Goal: Communication & Community: Ask a question

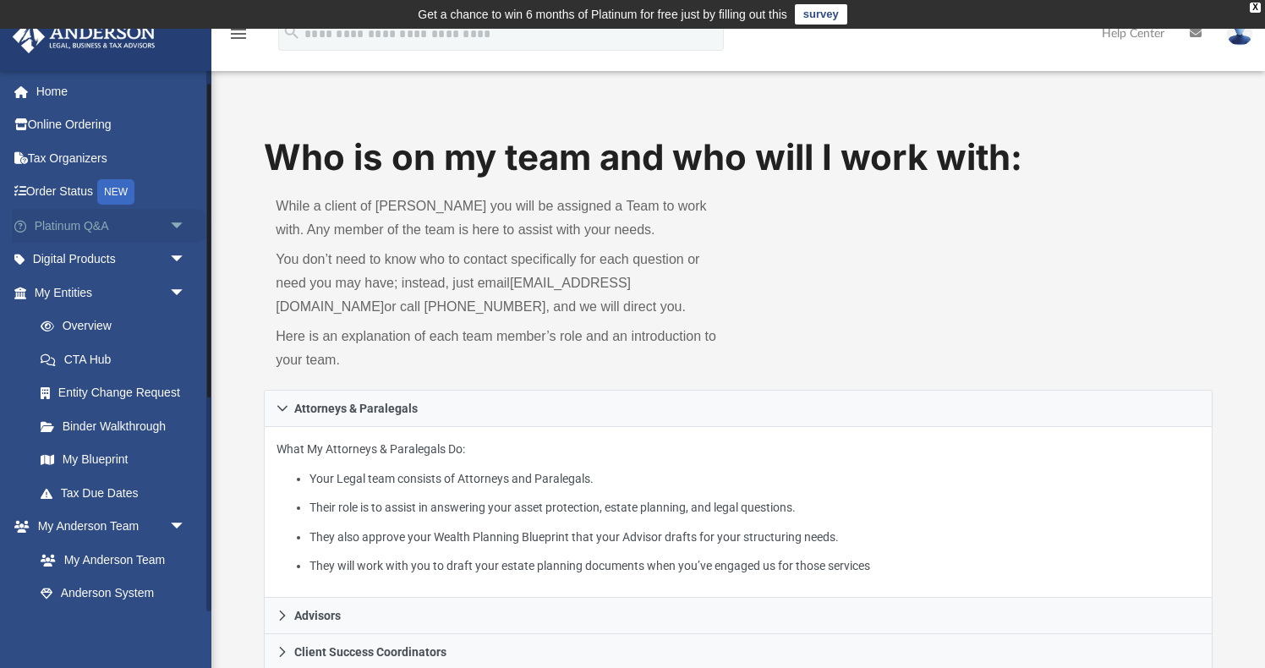
scroll to position [69, 0]
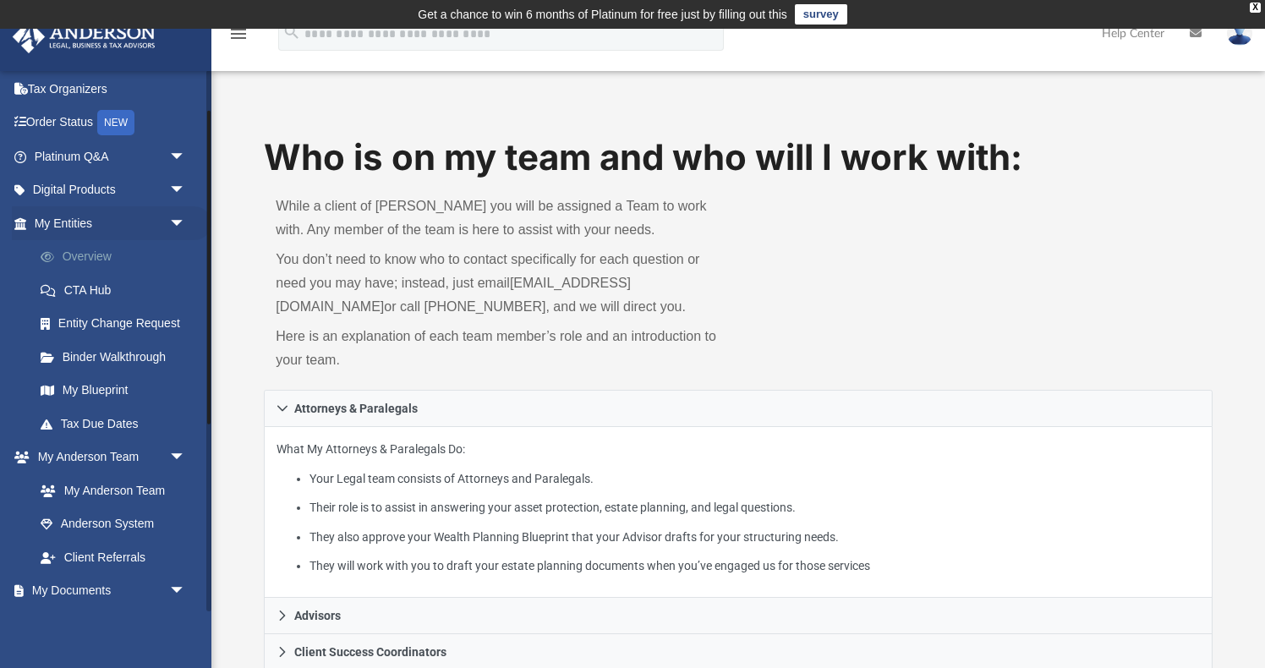
click at [91, 258] on link "Overview" at bounding box center [118, 257] width 188 height 34
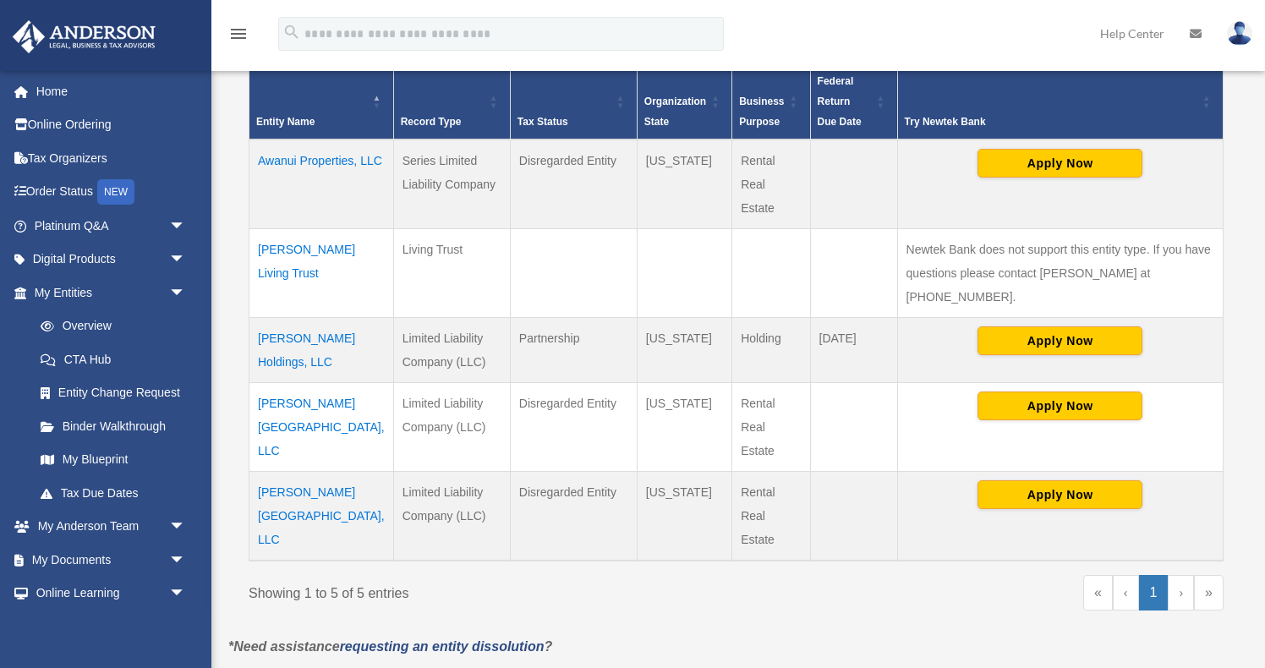
scroll to position [390, 0]
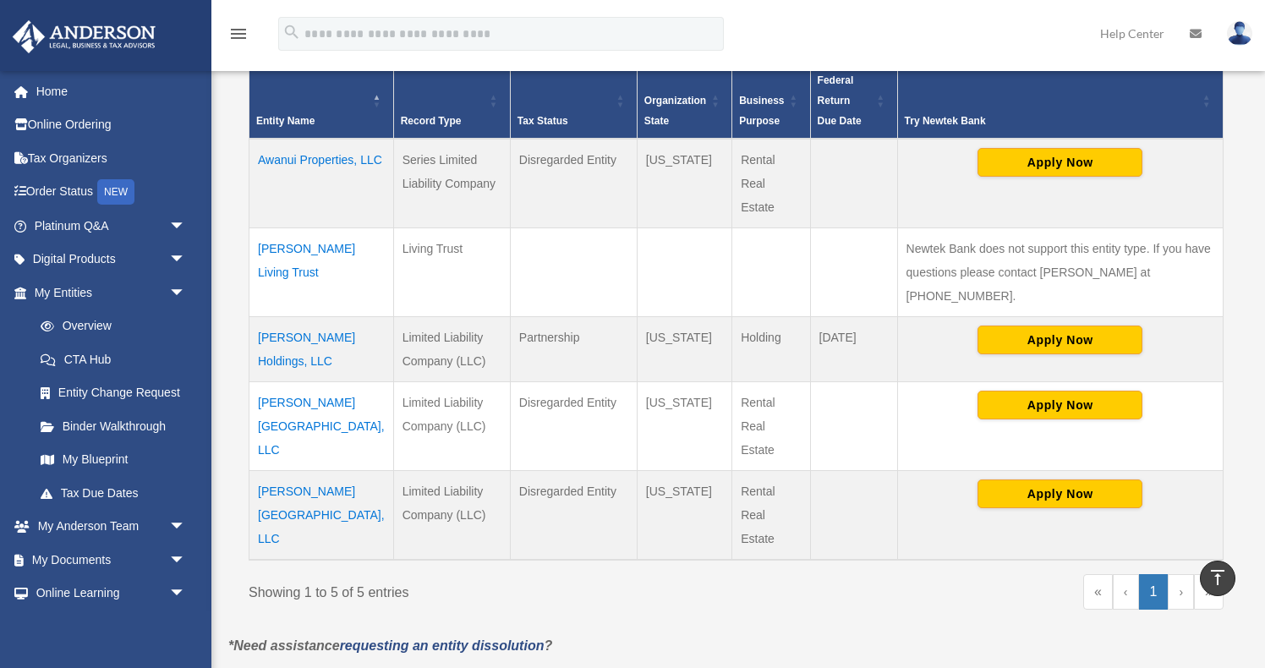
click at [278, 324] on td "[PERSON_NAME] Holdings, LLC" at bounding box center [322, 348] width 145 height 65
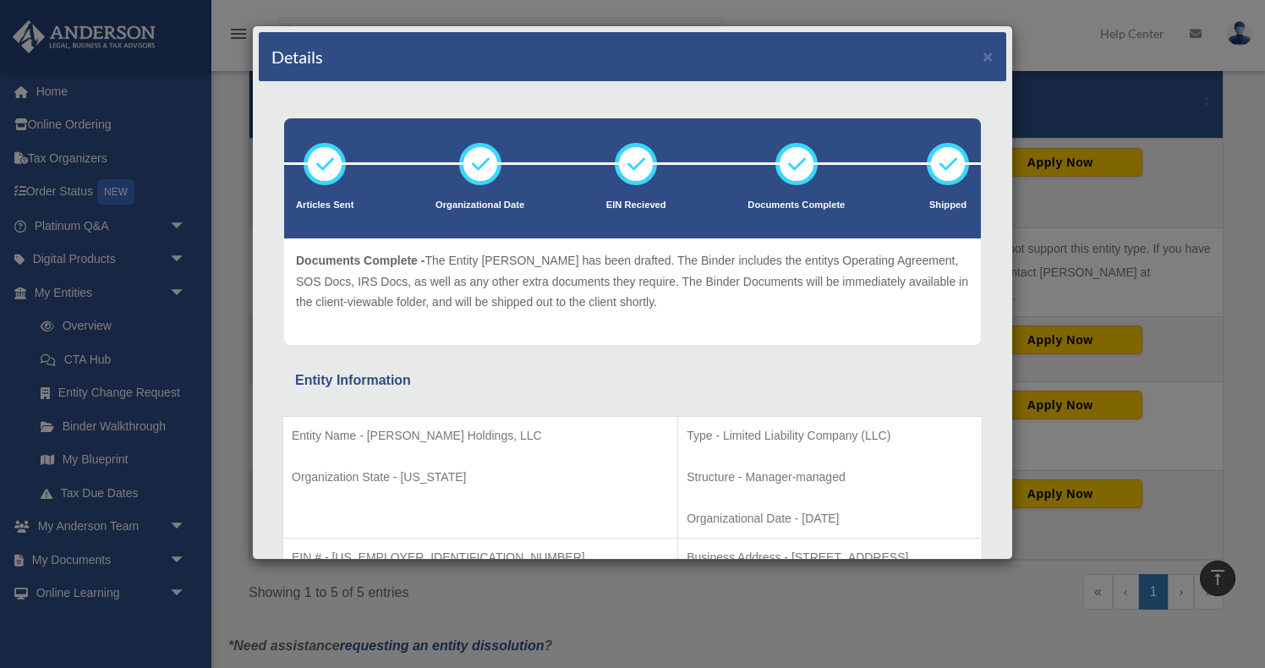
scroll to position [0, 0]
click at [991, 56] on button "×" at bounding box center [988, 56] width 11 height 18
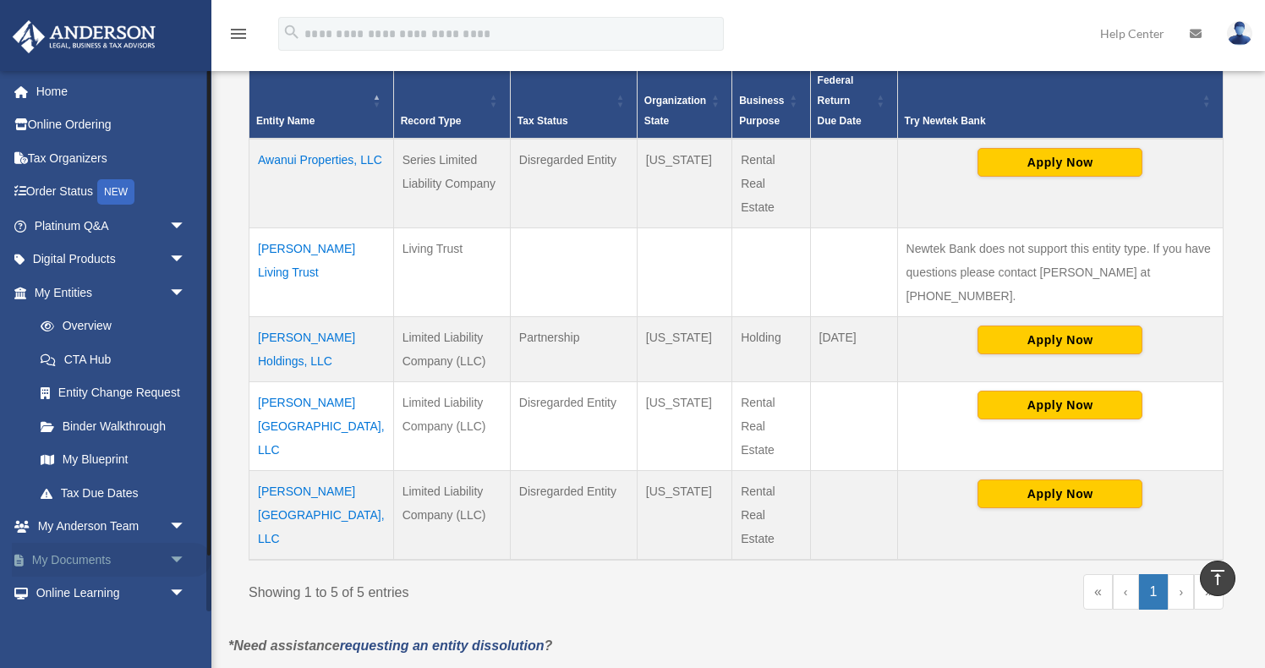
click at [124, 553] on link "My Documents arrow_drop_down" at bounding box center [112, 560] width 200 height 34
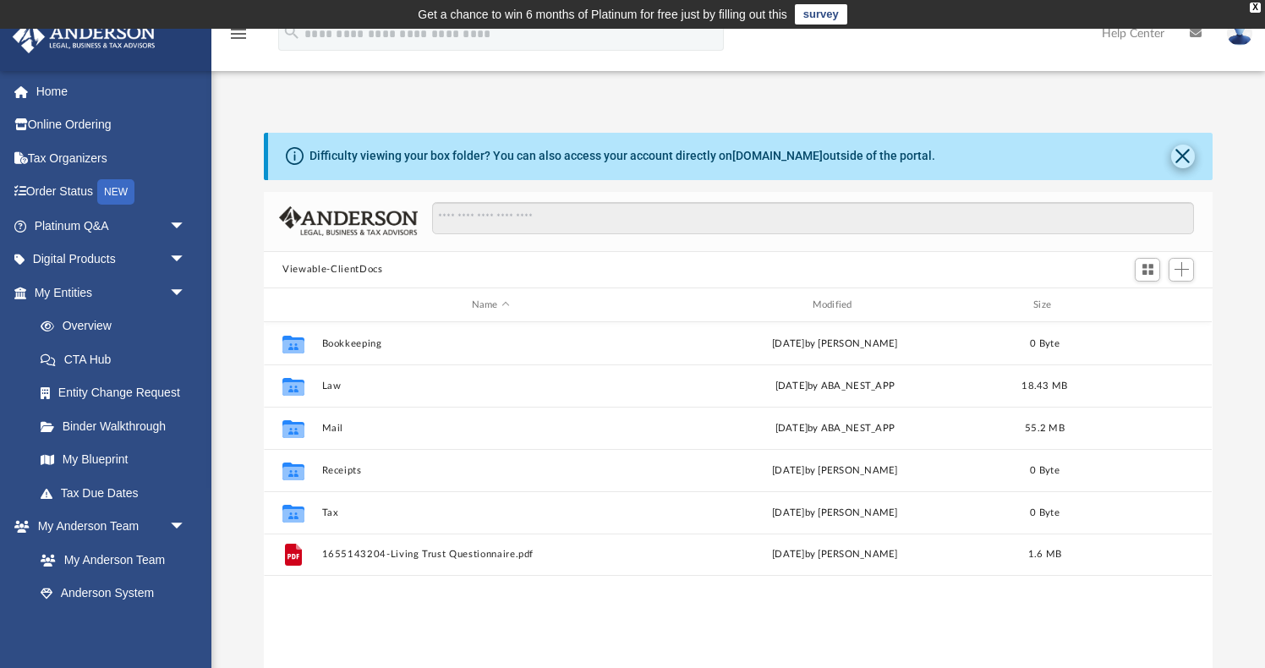
scroll to position [385, 949]
click at [1183, 156] on button "Close" at bounding box center [1184, 157] width 24 height 24
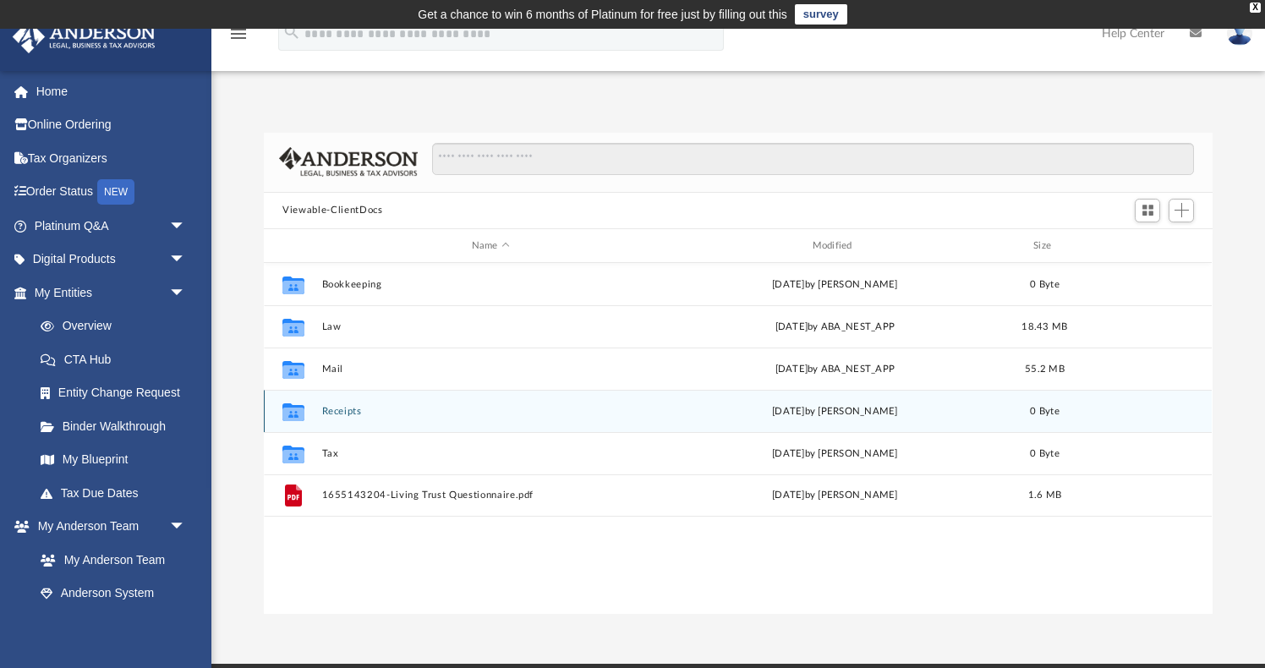
click at [330, 410] on button "Receipts" at bounding box center [491, 411] width 338 height 11
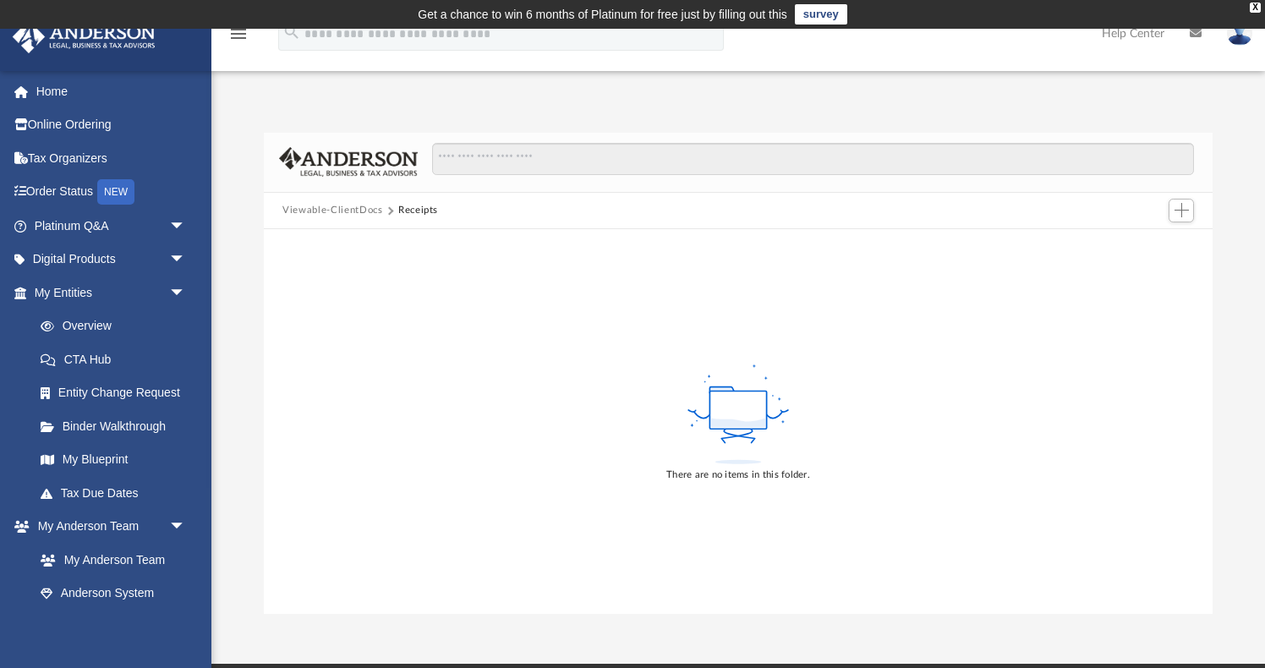
scroll to position [0, 0]
click at [177, 257] on span "arrow_drop_down" at bounding box center [186, 260] width 34 height 35
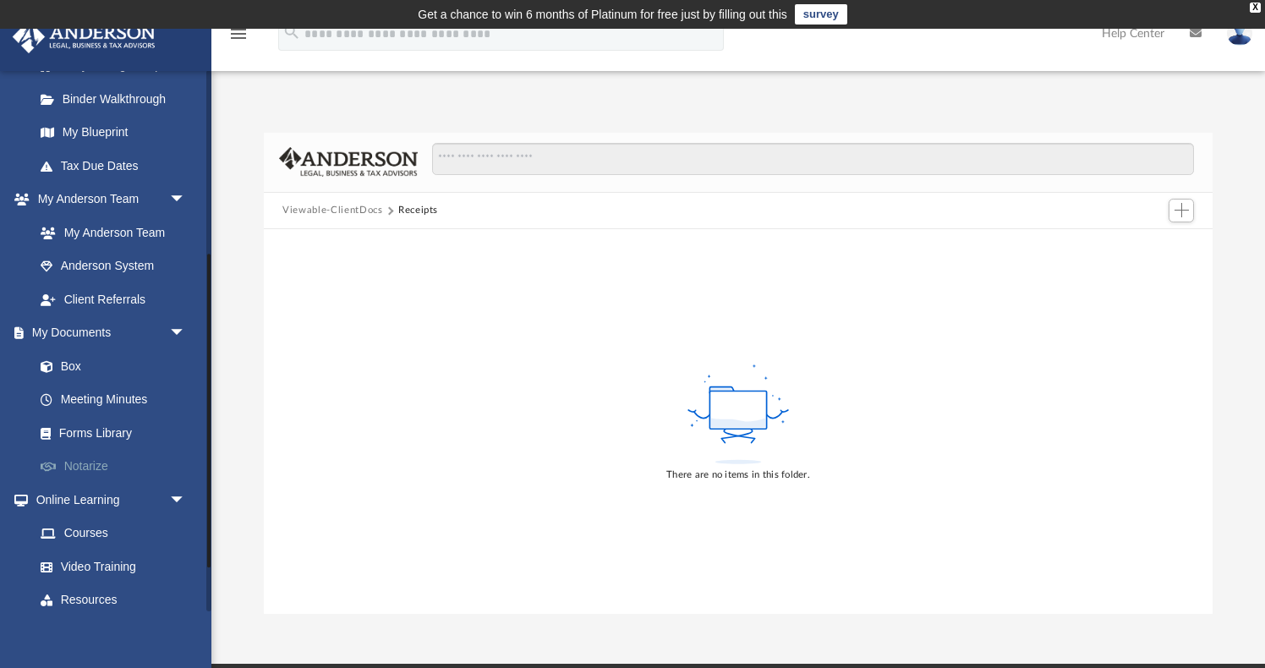
scroll to position [466, 0]
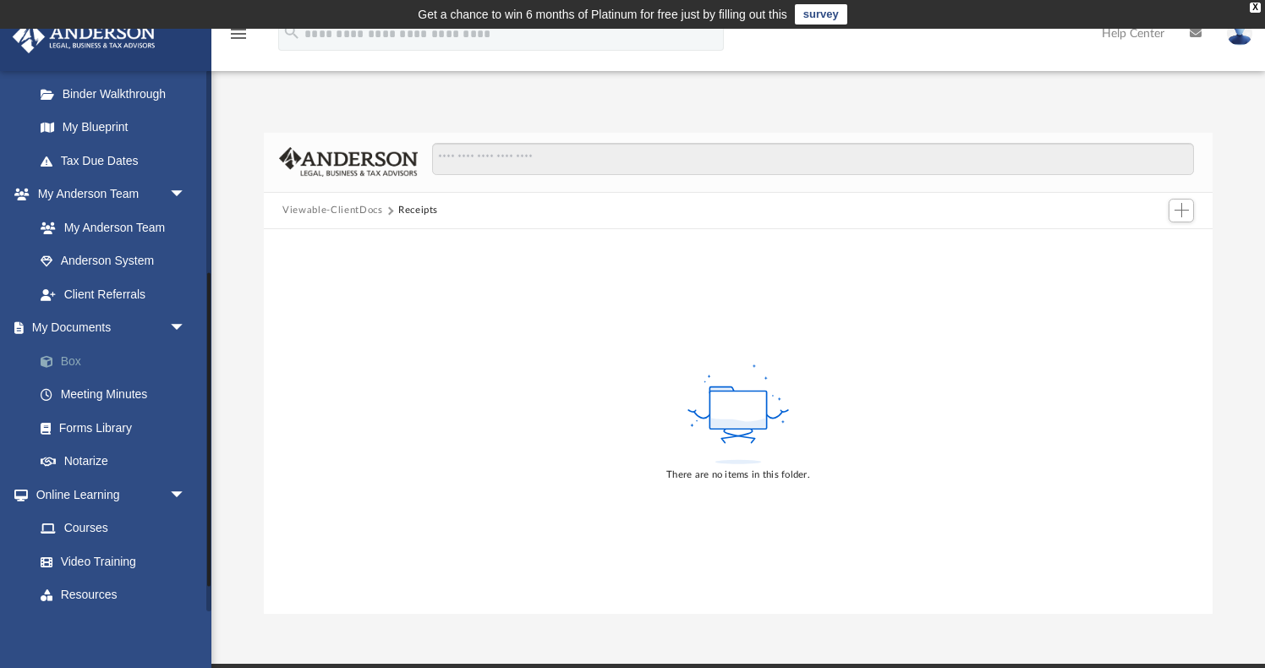
click at [72, 355] on link "Box" at bounding box center [118, 361] width 188 height 34
click at [68, 351] on link "Box" at bounding box center [118, 361] width 188 height 34
click at [78, 347] on link "Box" at bounding box center [118, 361] width 188 height 34
click at [92, 384] on link "Meeting Minutes" at bounding box center [118, 395] width 188 height 34
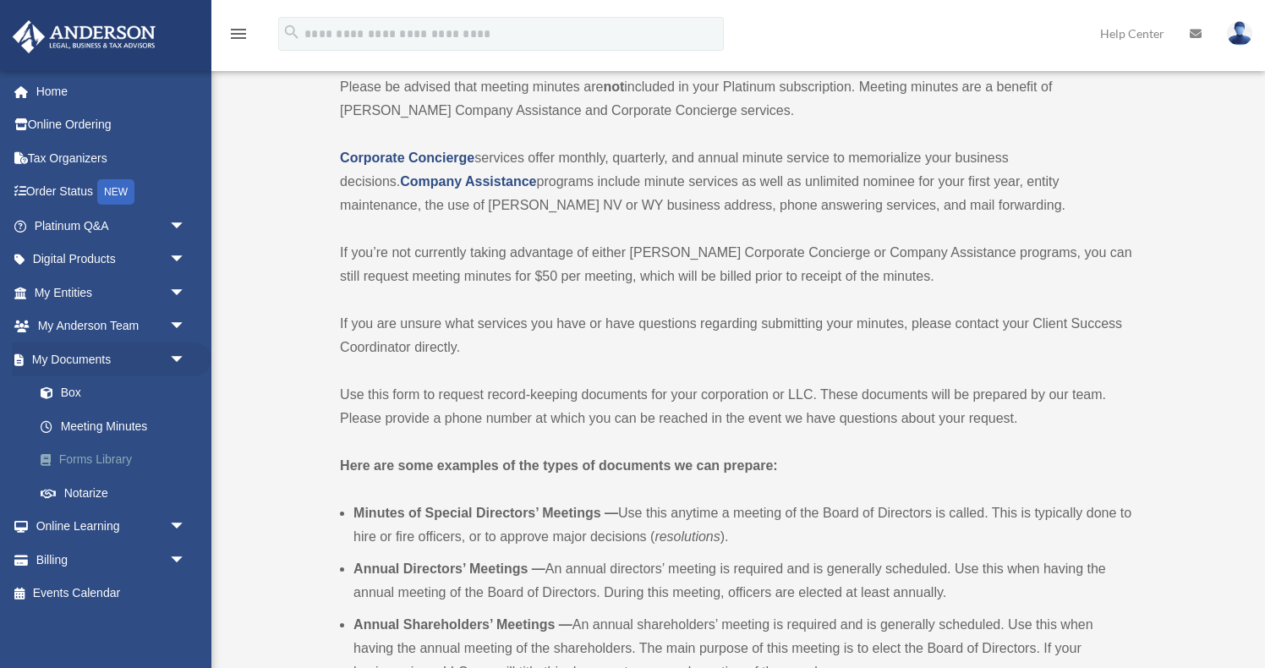
scroll to position [151, 0]
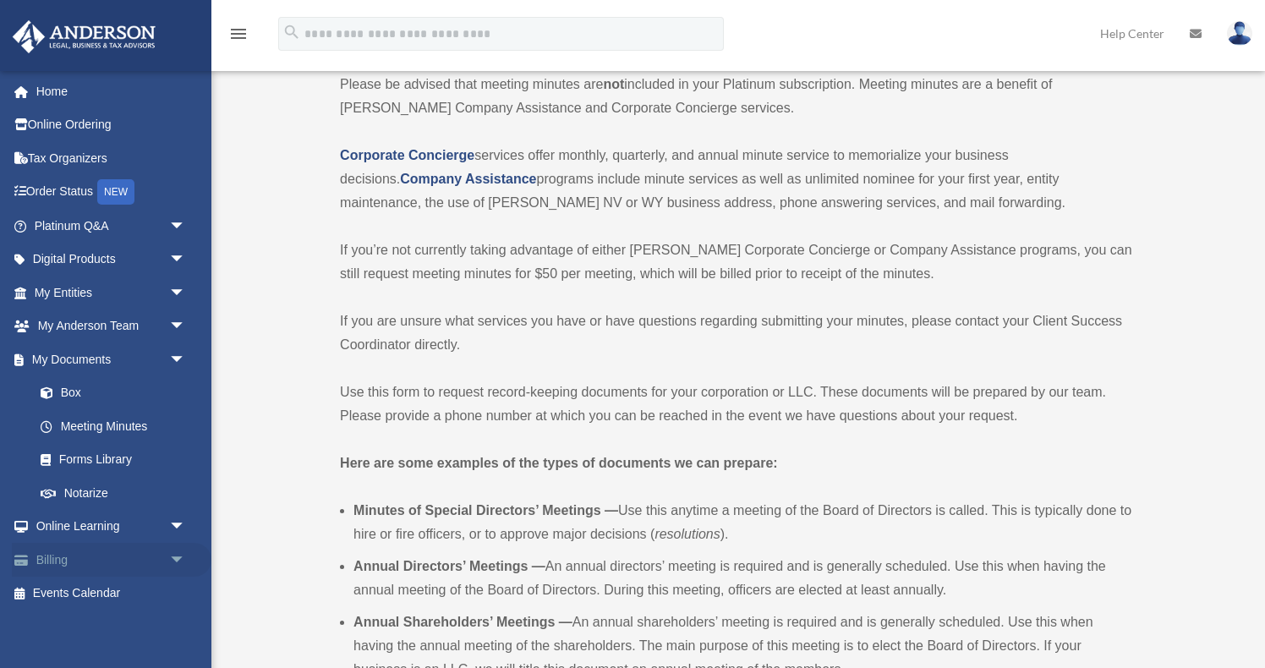
click at [176, 549] on span "arrow_drop_down" at bounding box center [186, 560] width 34 height 35
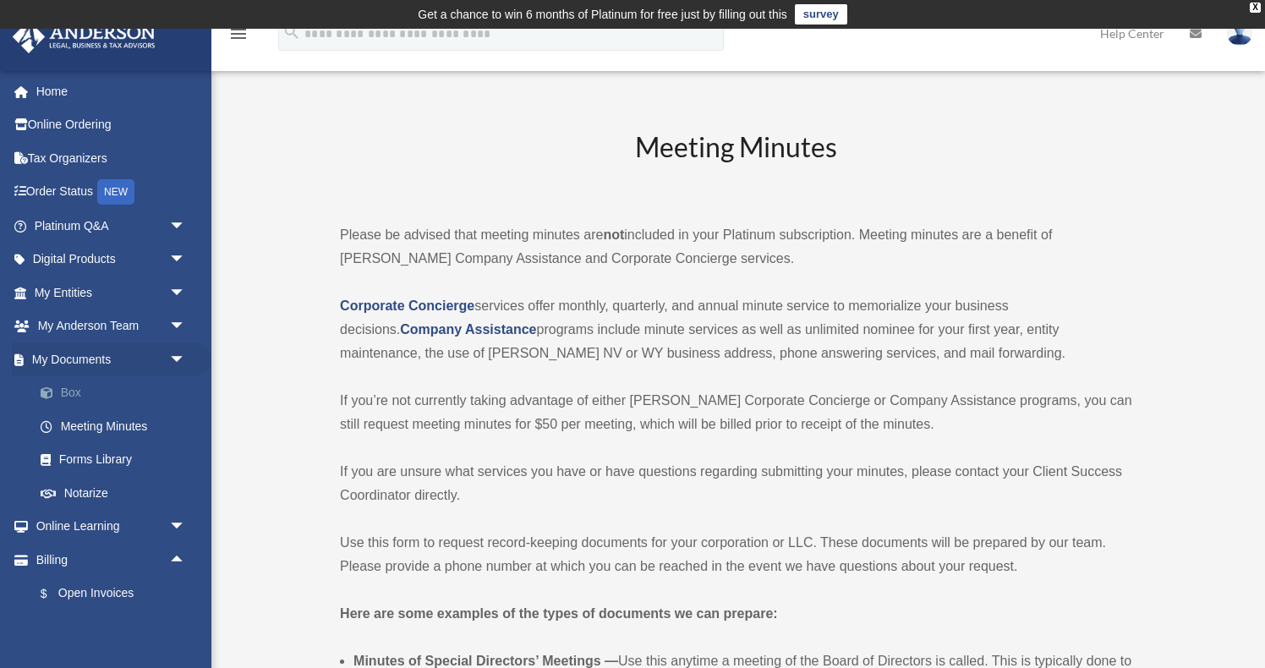
scroll to position [0, 0]
click at [67, 392] on link "Box" at bounding box center [118, 393] width 188 height 34
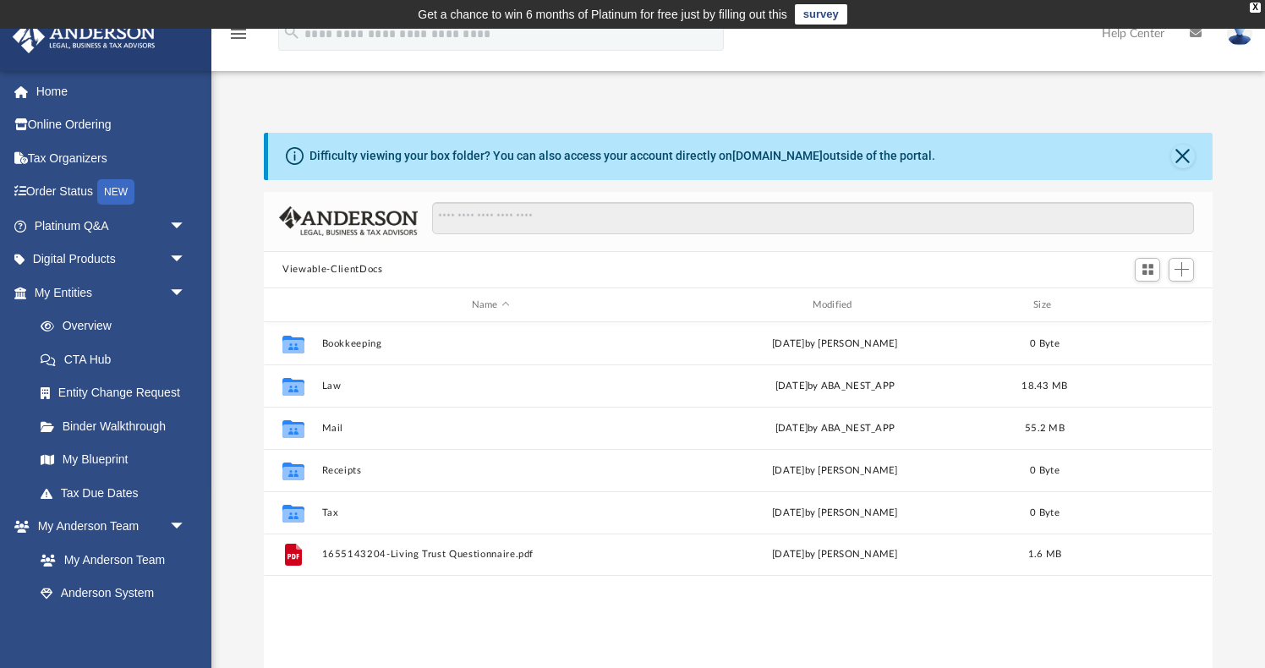
scroll to position [385, 949]
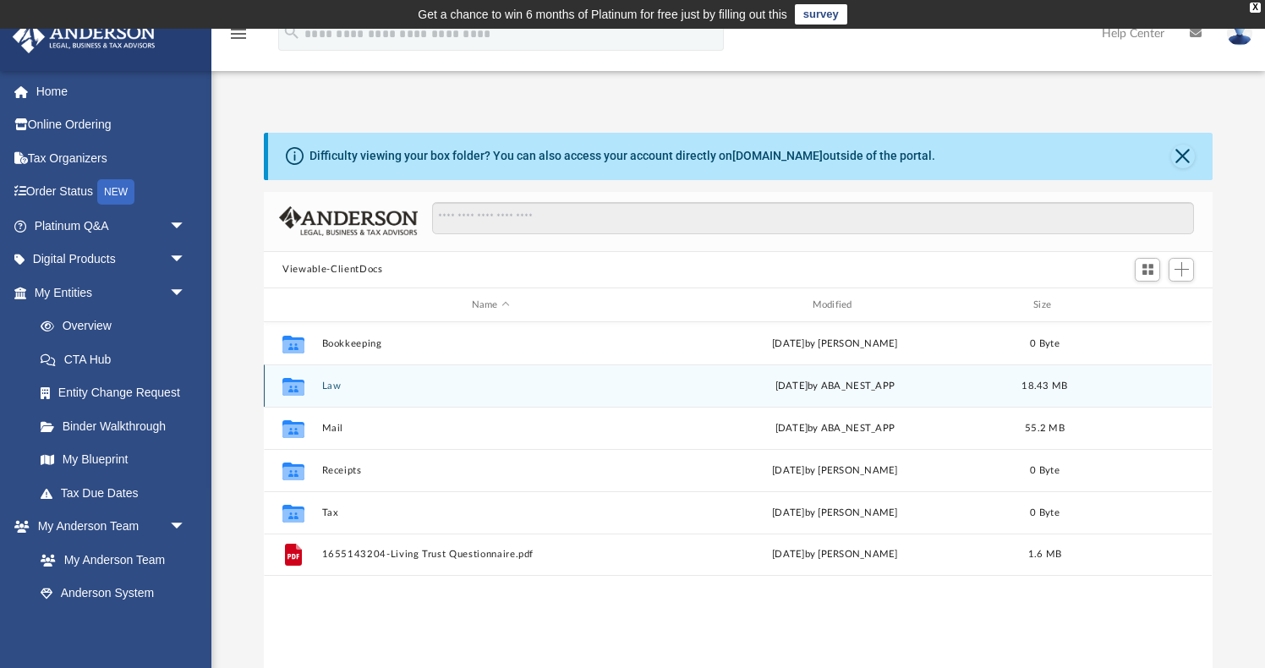
click at [331, 385] on button "Law" at bounding box center [491, 386] width 338 height 11
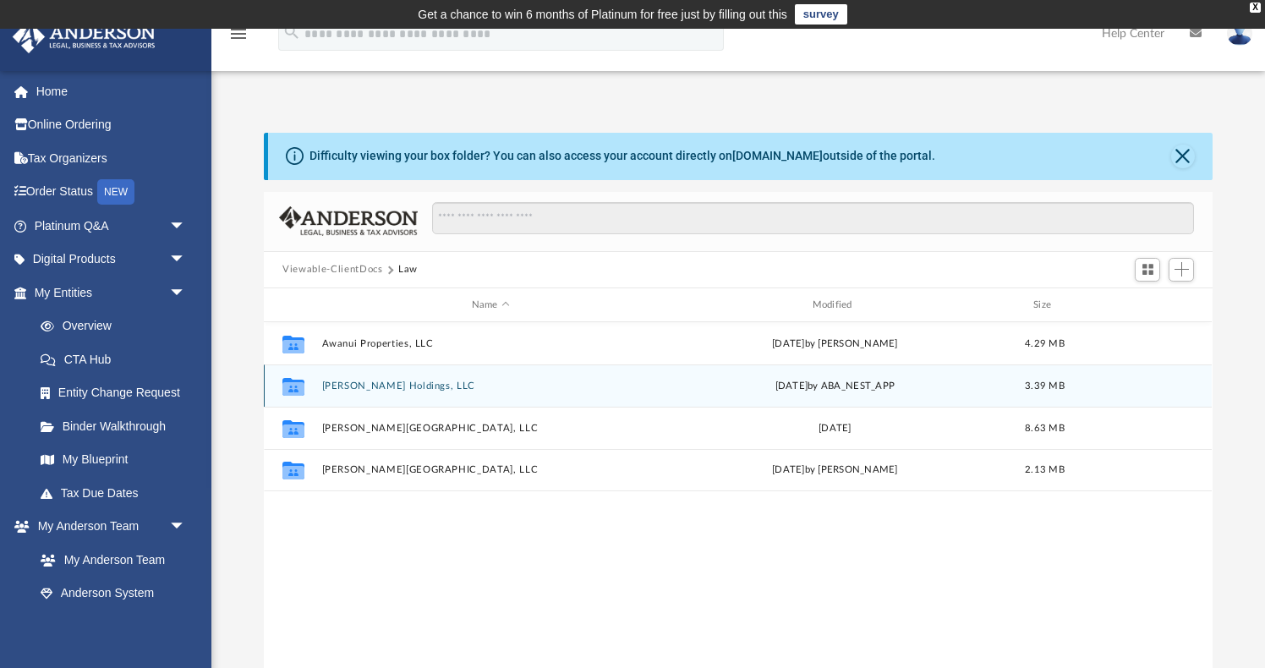
click at [388, 386] on button "Napier Holdings, LLC" at bounding box center [491, 386] width 338 height 11
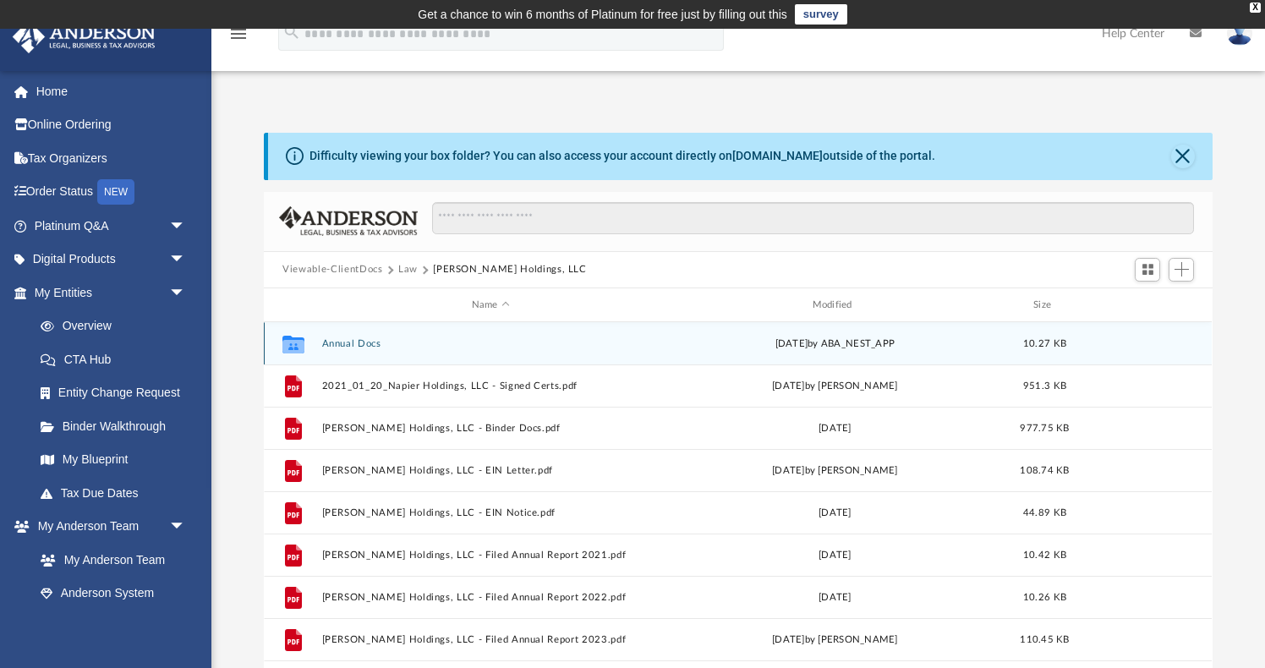
scroll to position [0, 0]
click at [358, 343] on button "Annual Docs" at bounding box center [491, 343] width 338 height 11
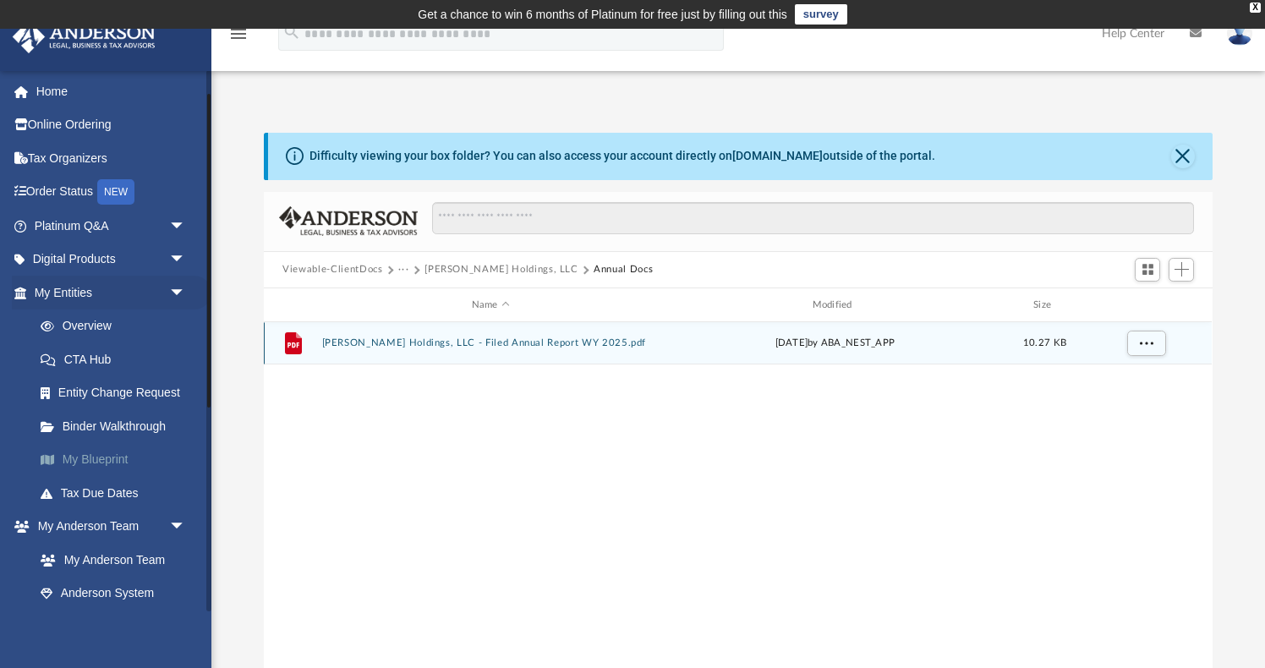
scroll to position [107, 0]
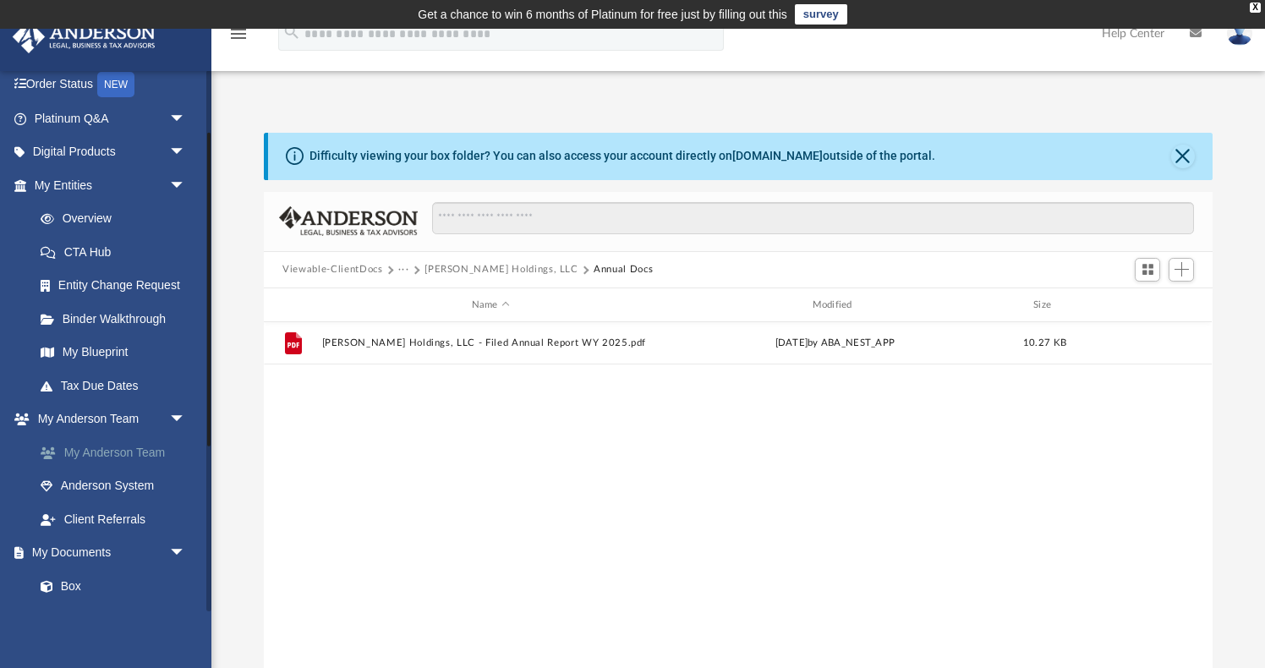
click at [137, 447] on link "My Anderson Team" at bounding box center [118, 453] width 188 height 34
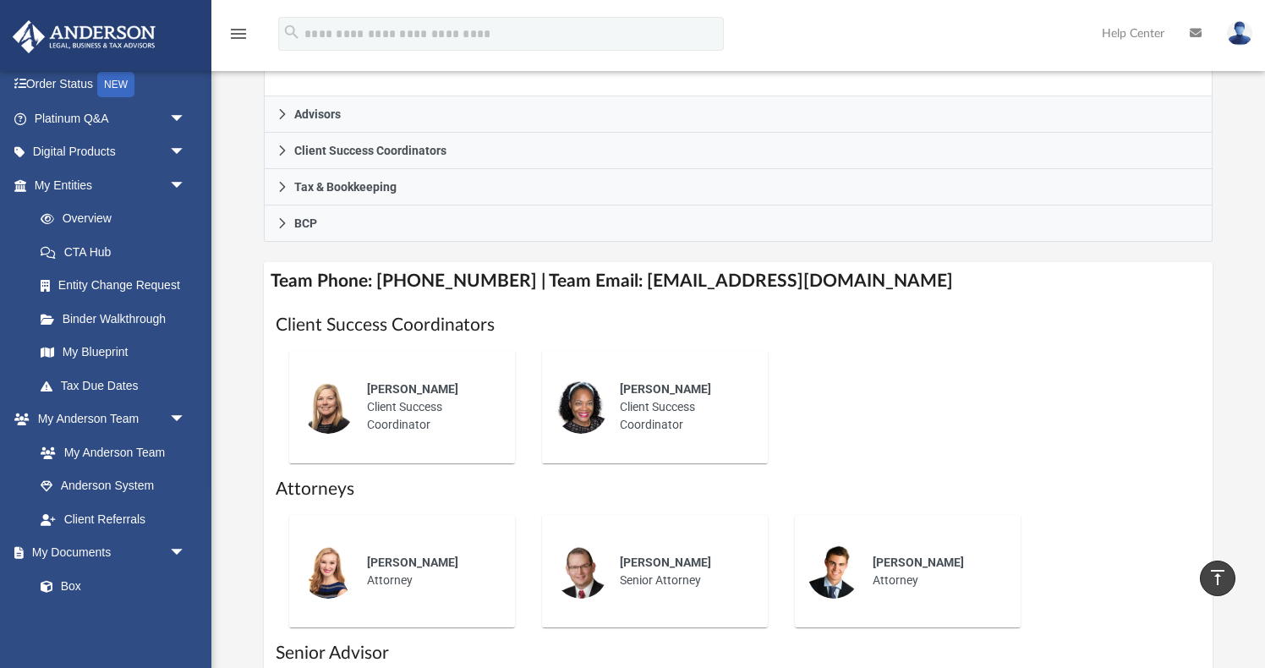
scroll to position [505, 0]
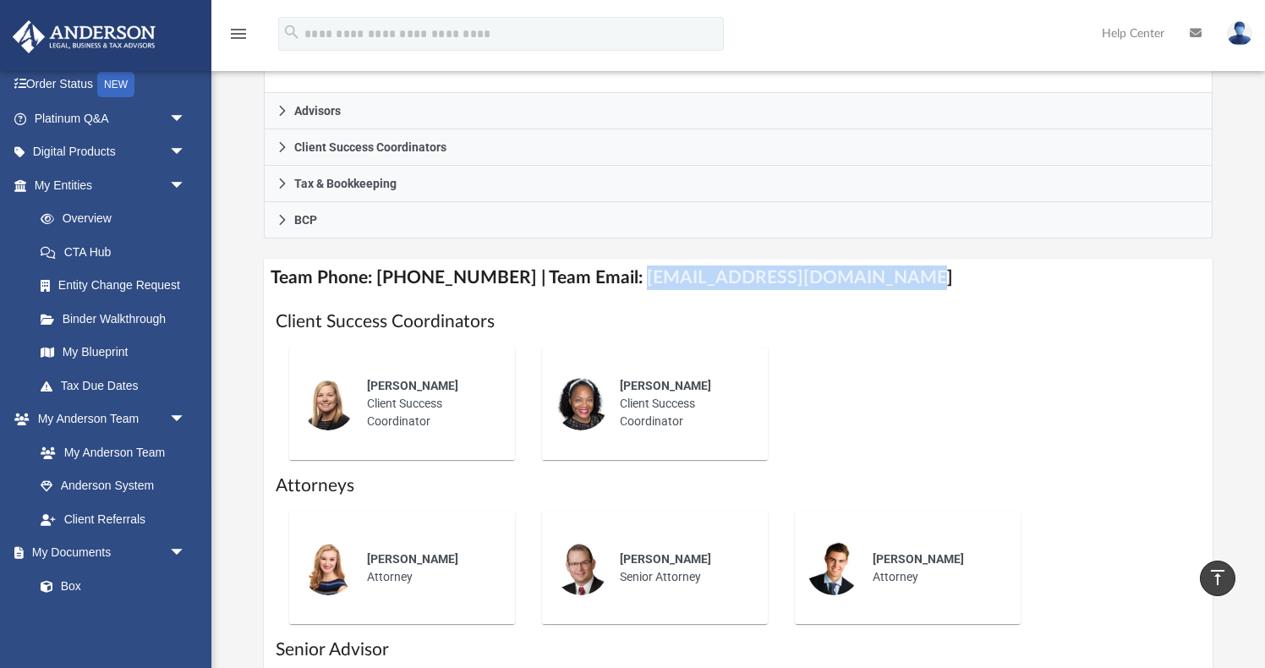
drag, startPoint x: 616, startPoint y: 273, endPoint x: 864, endPoint y: 282, distance: 248.0
click at [864, 282] on h4 "Team Phone: (725) 201-7545 | Team Email: myteam@andersonadvisors.com" at bounding box center [738, 278] width 948 height 38
copy h4 "myteam@andersonadvisors.com"
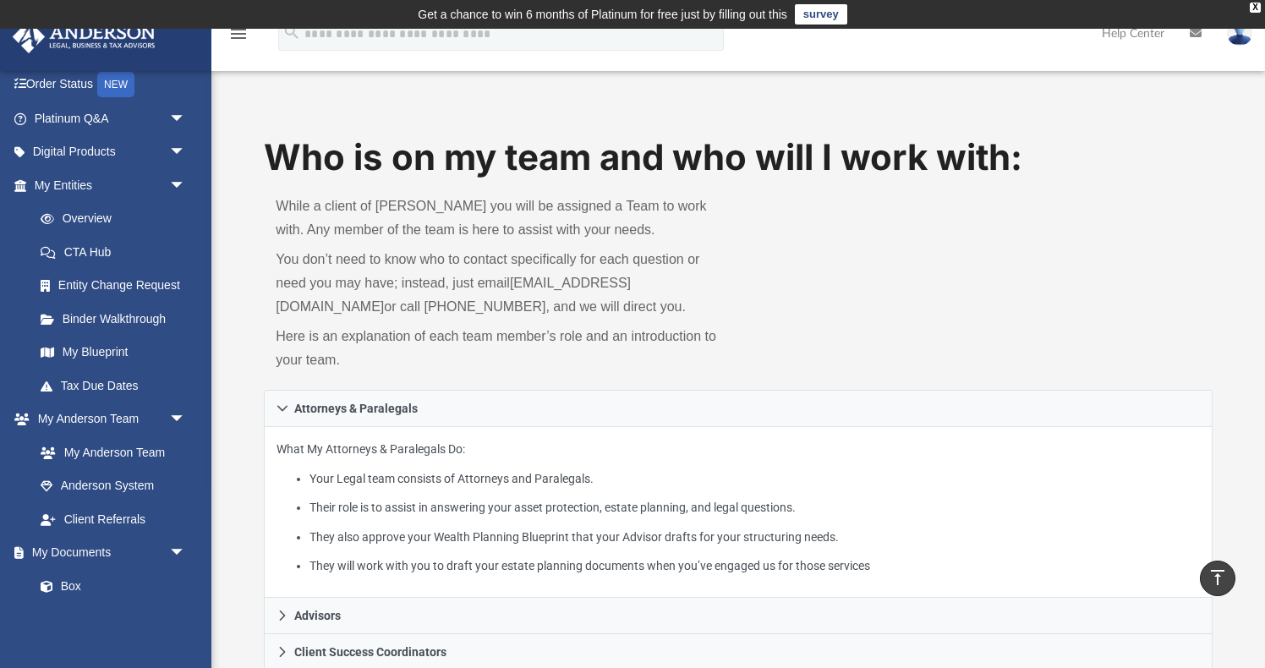
scroll to position [0, 0]
click at [1236, 36] on img at bounding box center [1239, 33] width 25 height 25
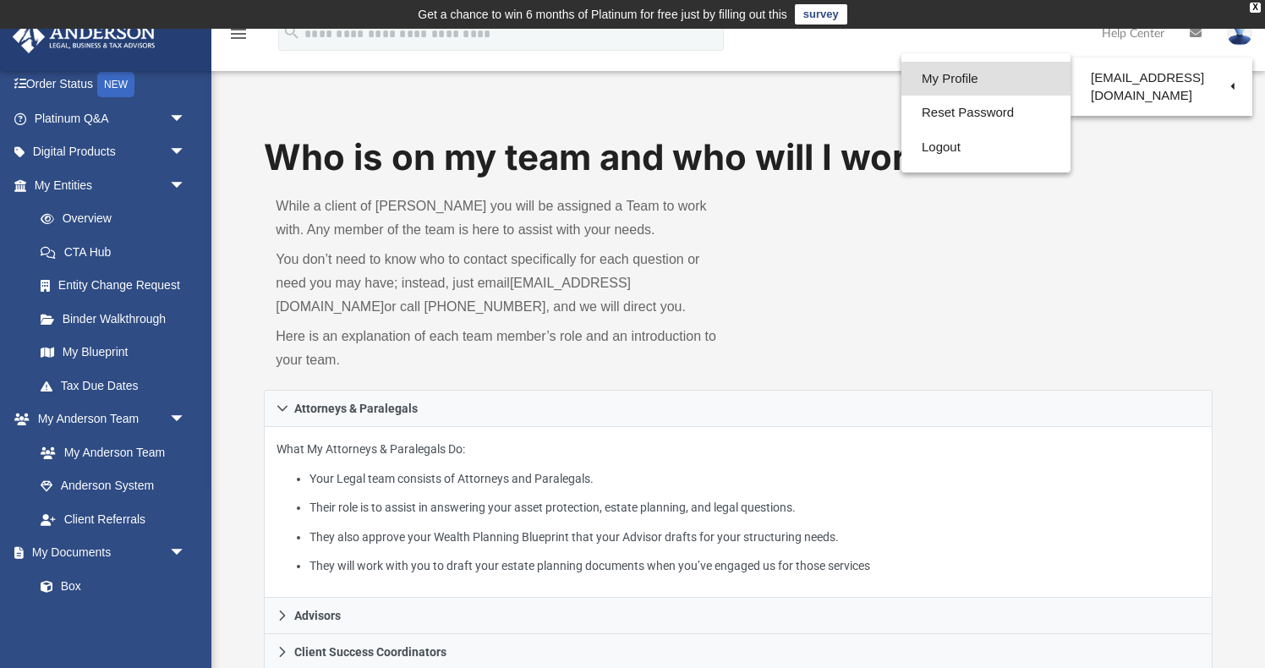
click at [927, 78] on link "My Profile" at bounding box center [986, 79] width 169 height 35
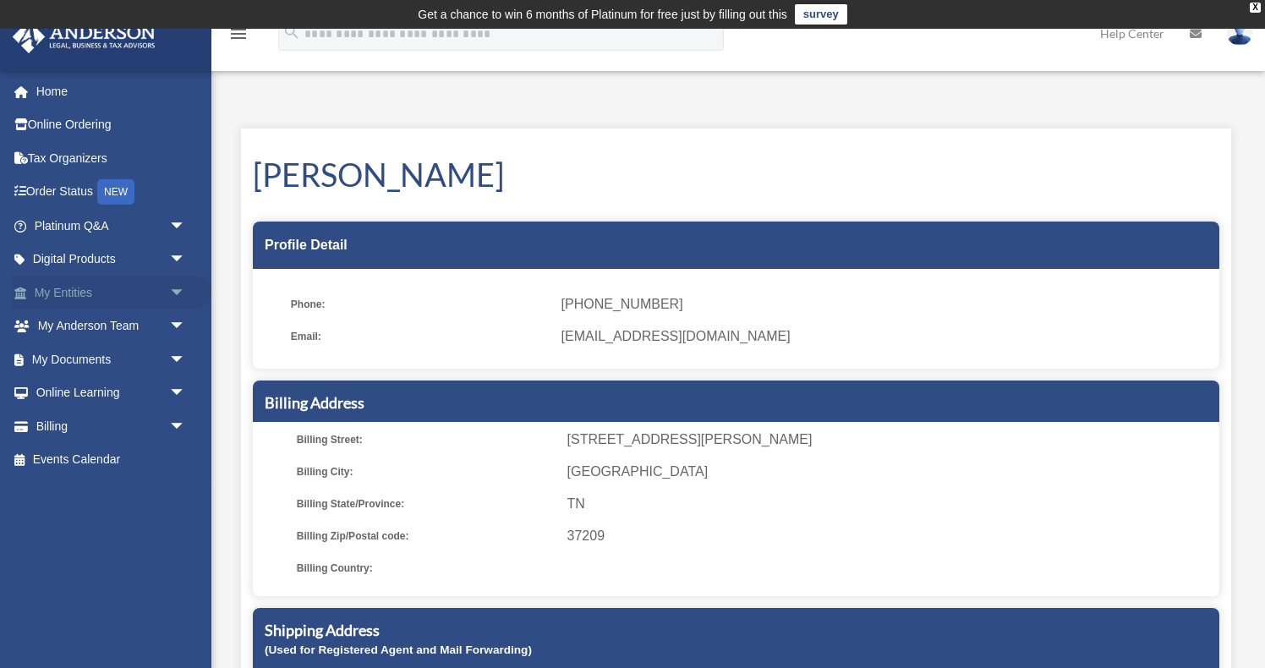
click at [173, 286] on span "arrow_drop_down" at bounding box center [186, 293] width 34 height 35
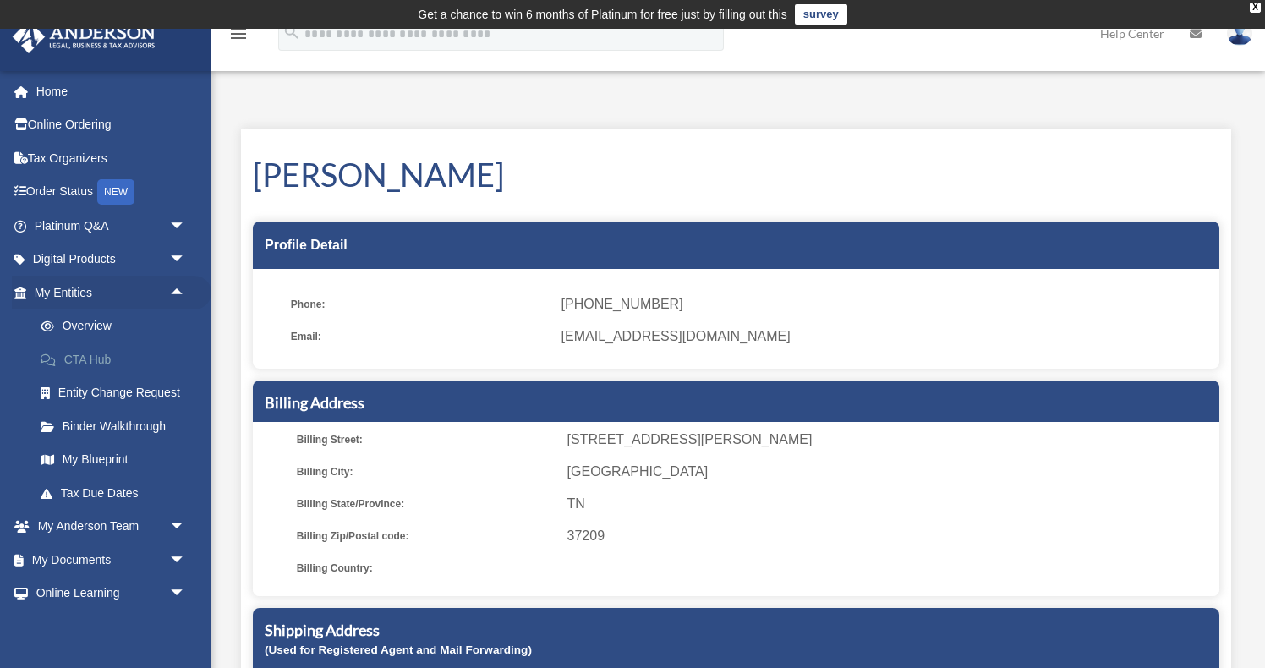
click at [89, 360] on link "CTA Hub" at bounding box center [118, 360] width 188 height 34
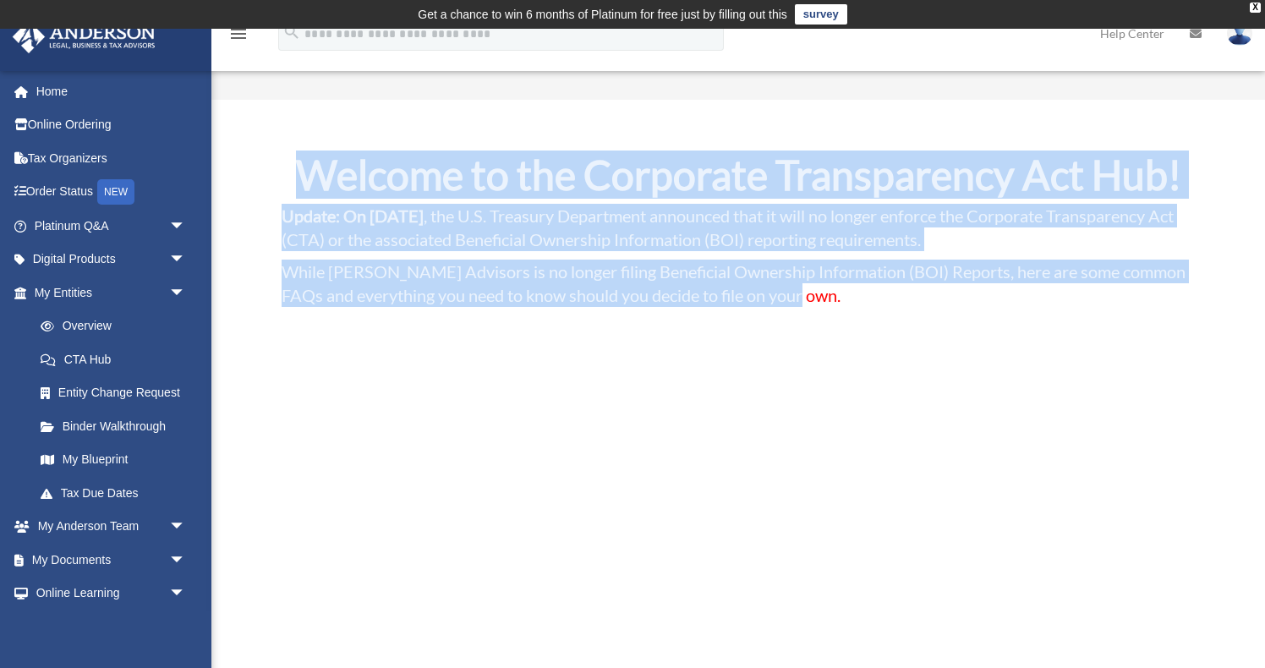
drag, startPoint x: 325, startPoint y: 169, endPoint x: 995, endPoint y: 337, distance: 690.6
click at [995, 316] on div "Welcome to the Corporate Transparency Act Hub! Update: On March 2, 2025 , the U…" at bounding box center [739, 235] width 914 height 161
copy div "Welcome to the Corporate Transparency Act Hub! Update: On March 2, 2025 , the U…"
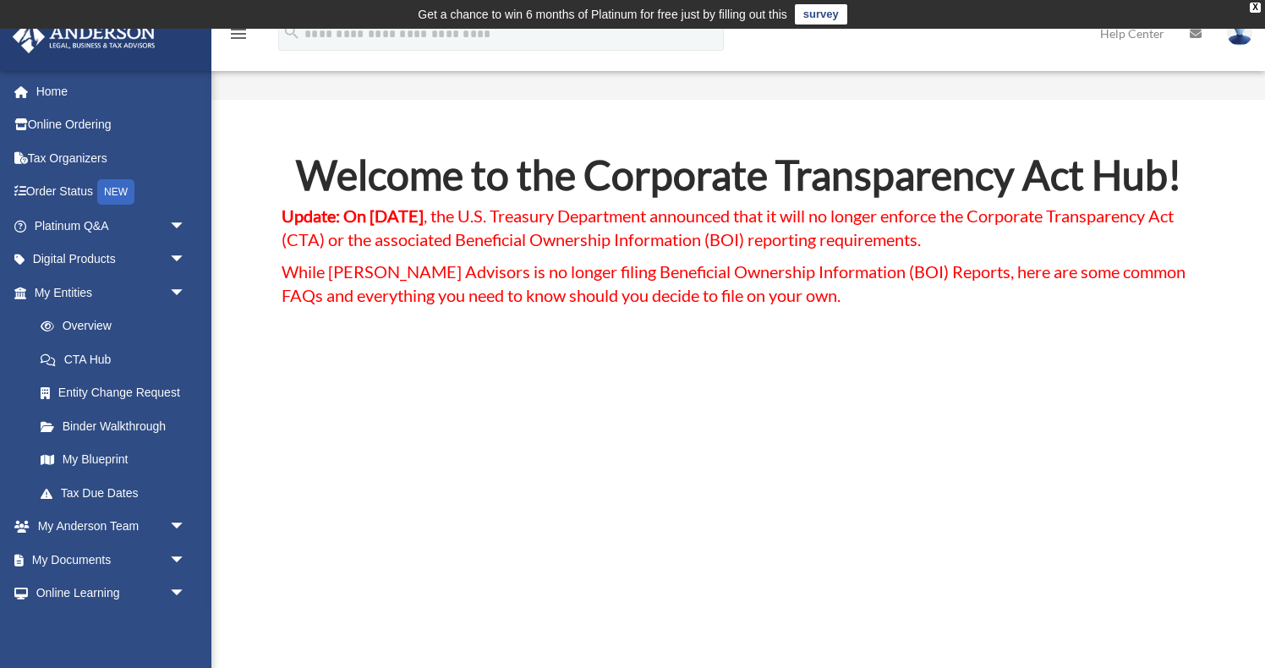
scroll to position [122, 0]
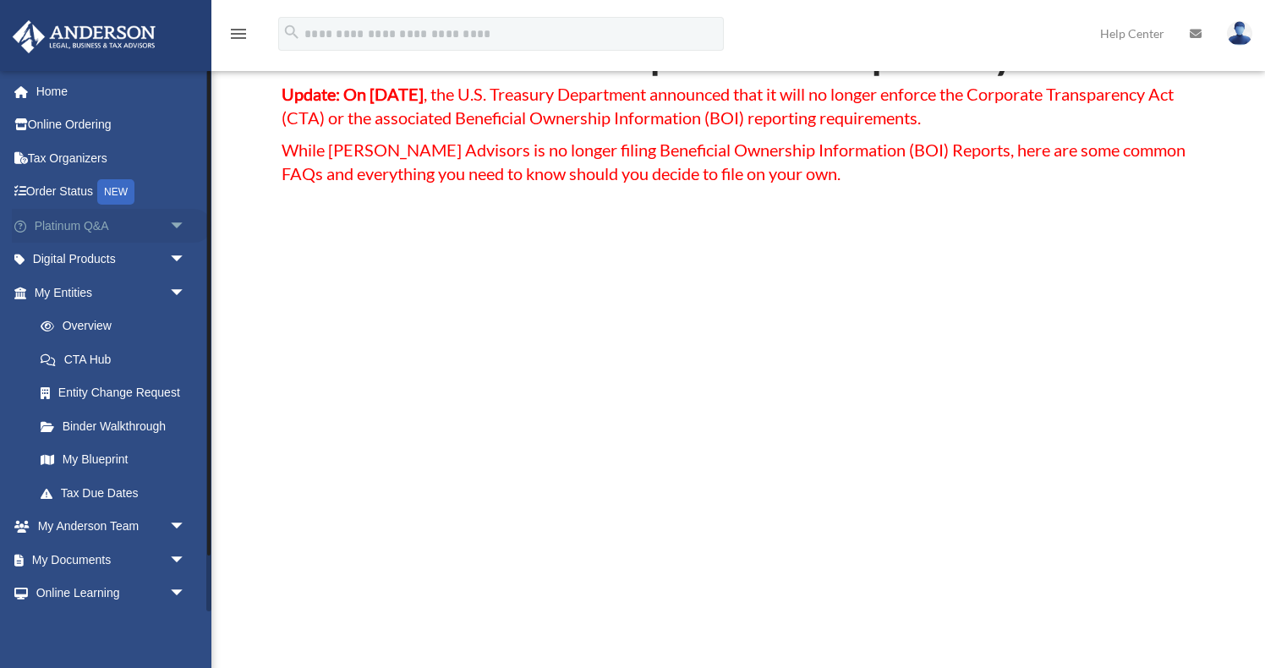
click at [173, 222] on span "arrow_drop_down" at bounding box center [186, 226] width 34 height 35
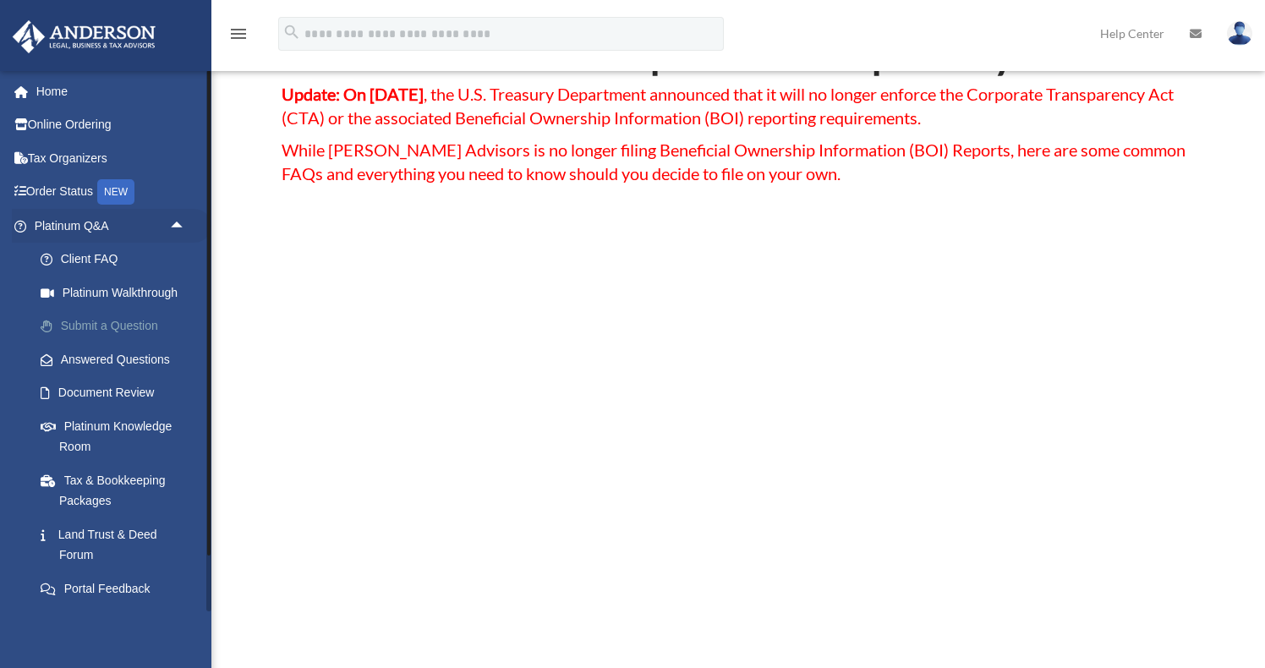
click at [97, 325] on link "Submit a Question" at bounding box center [118, 327] width 188 height 34
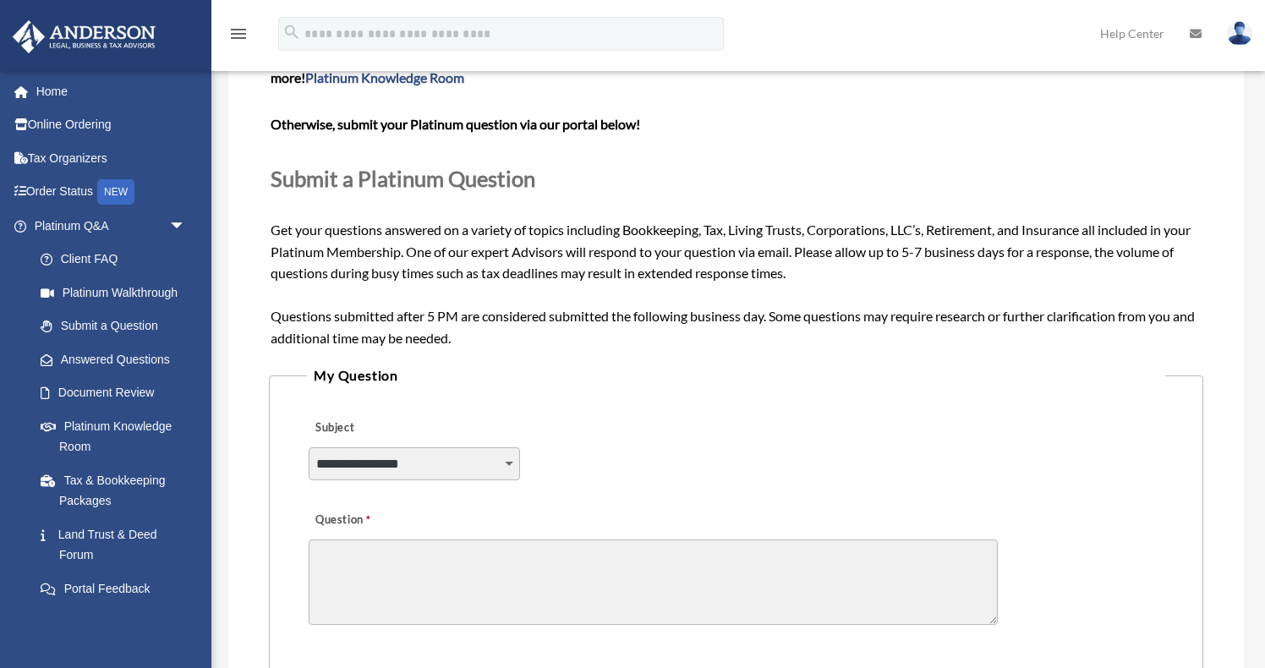
scroll to position [162, 0]
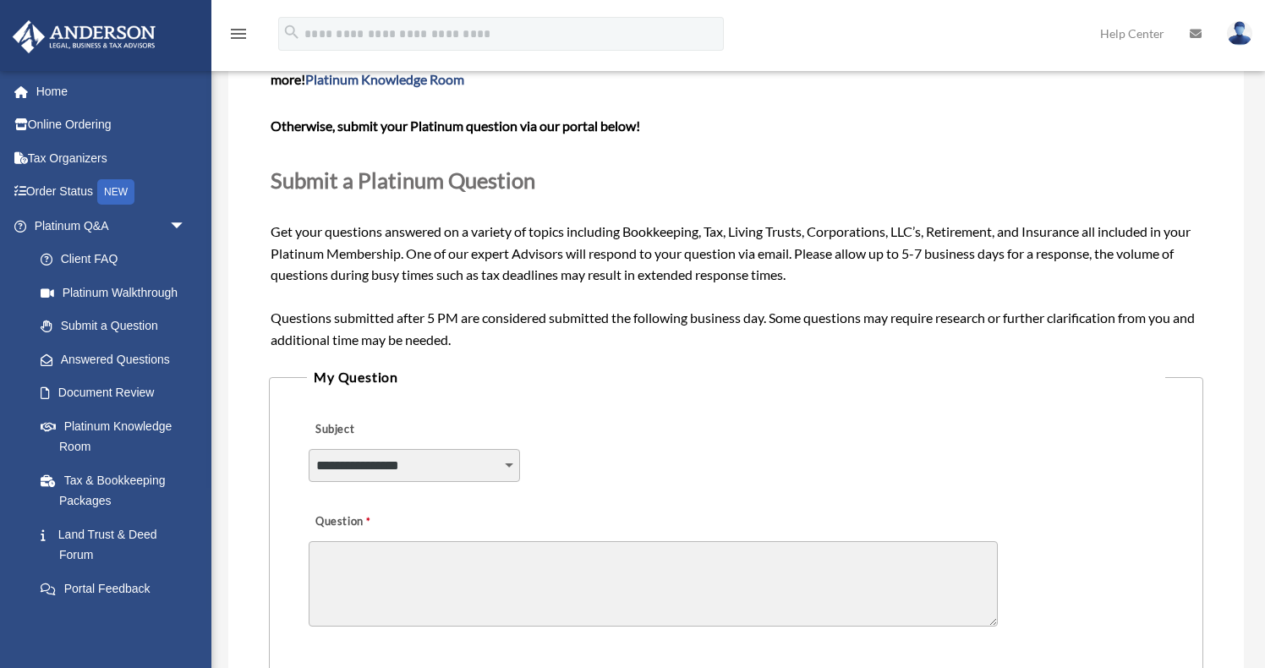
select select "******"
click at [509, 572] on textarea "Question" at bounding box center [653, 583] width 689 height 85
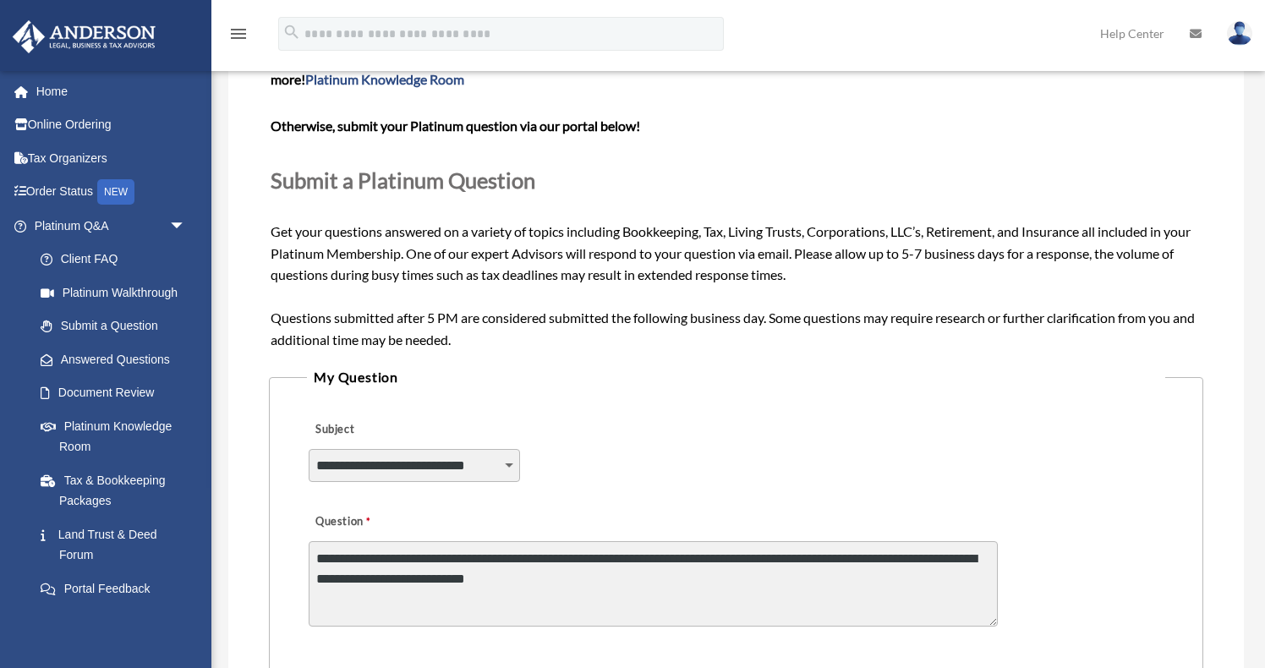
paste textarea "**********"
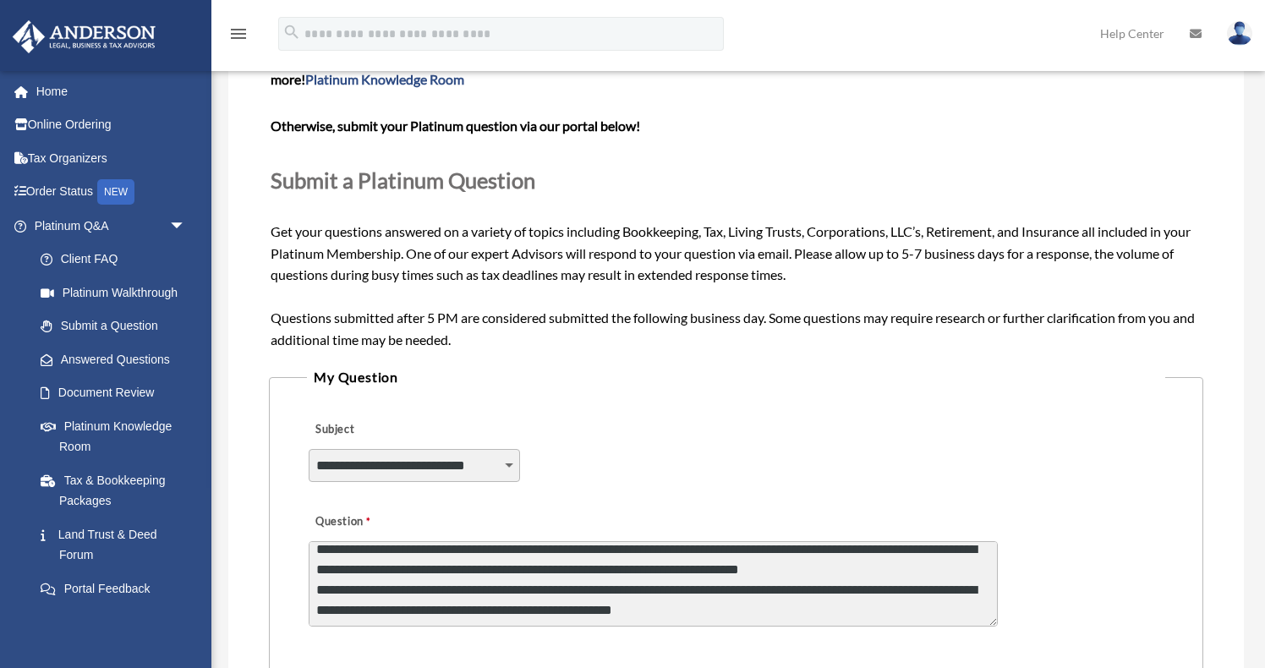
scroll to position [52, 0]
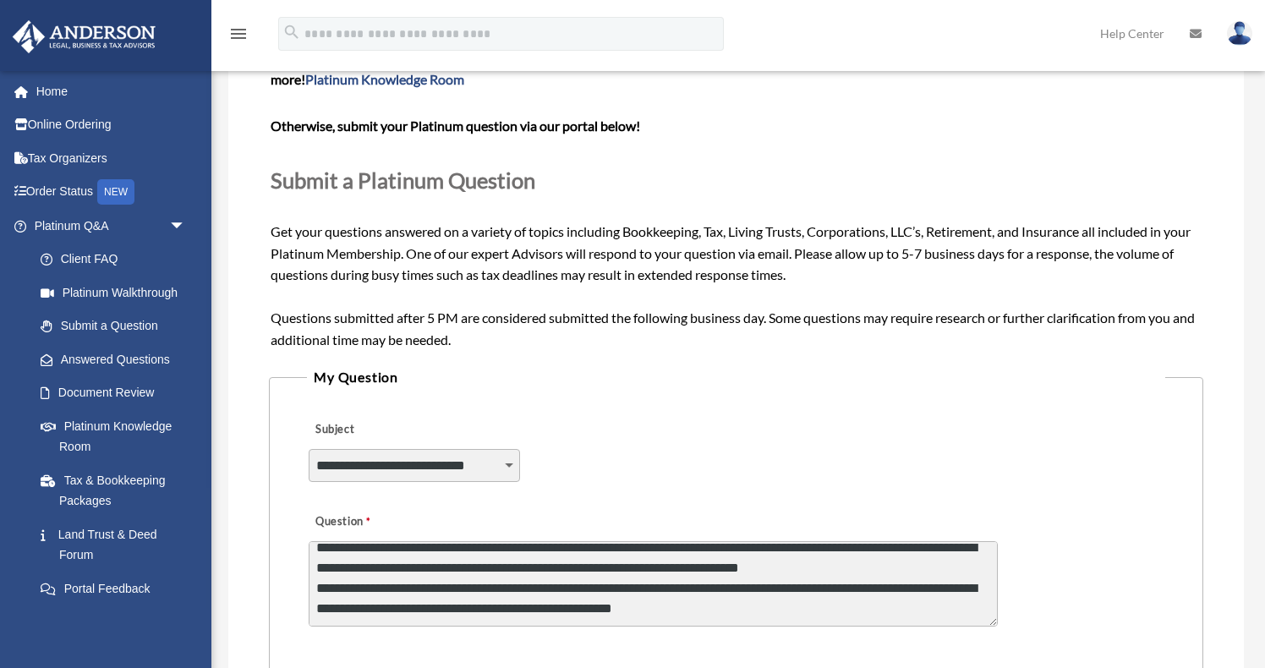
drag, startPoint x: 594, startPoint y: 574, endPoint x: 902, endPoint y: 610, distance: 310.0
click at [902, 610] on textarea "**********" at bounding box center [653, 583] width 689 height 85
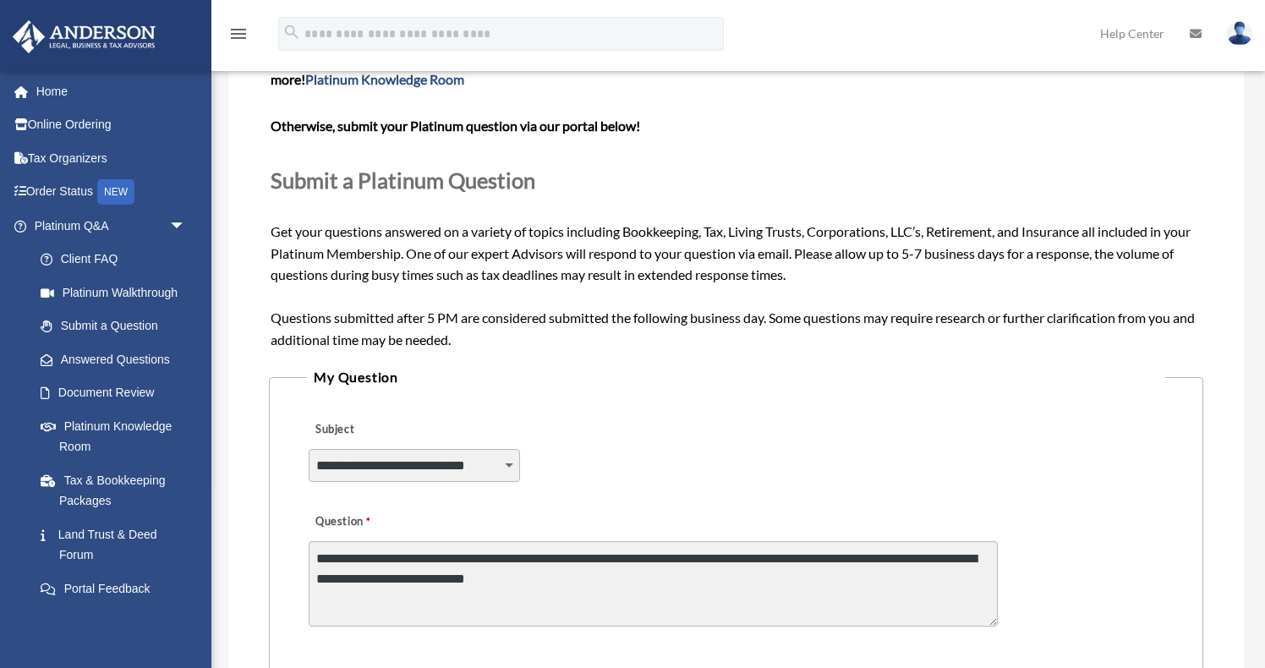
scroll to position [0, 0]
drag, startPoint x: 793, startPoint y: 576, endPoint x: 963, endPoint y: 588, distance: 170.4
click at [963, 588] on textarea "**********" at bounding box center [653, 583] width 689 height 85
paste textarea "**********"
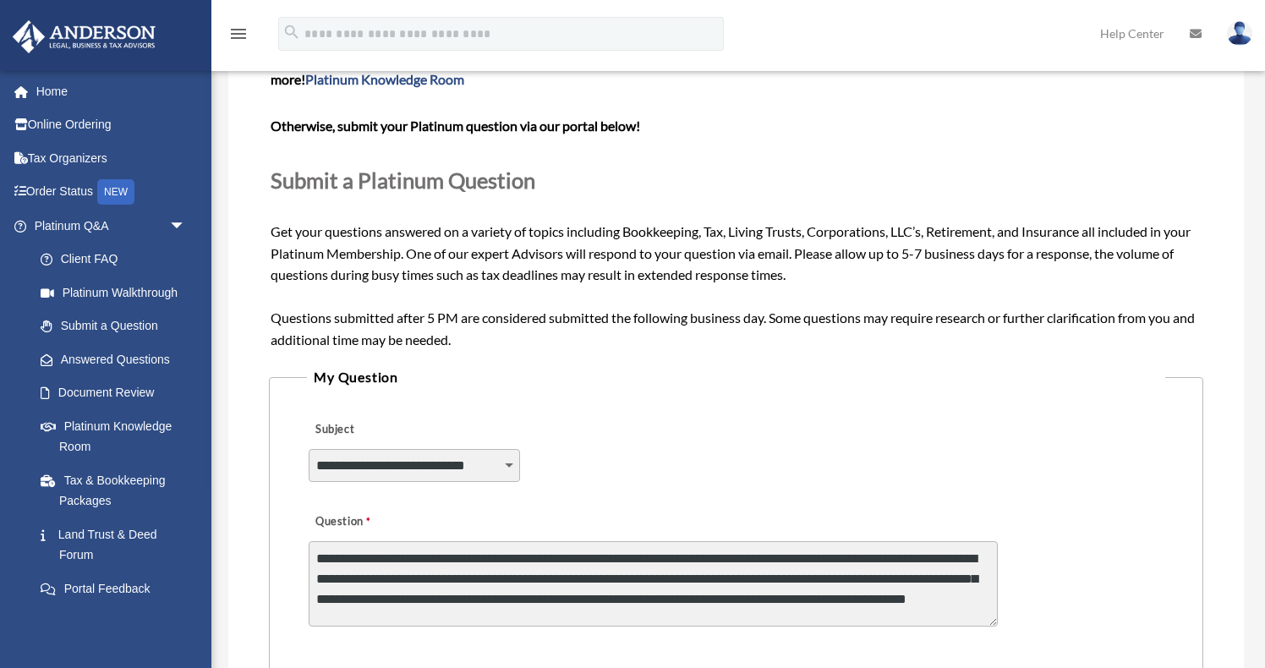
scroll to position [391, 0]
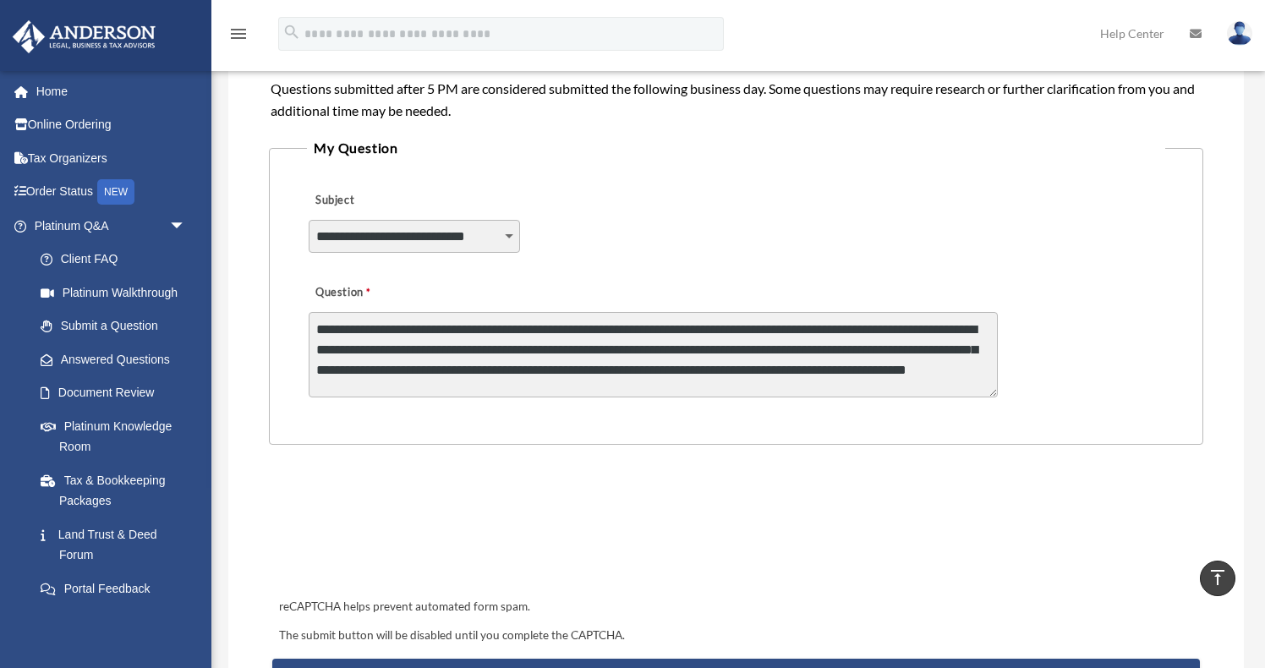
type textarea "**********"
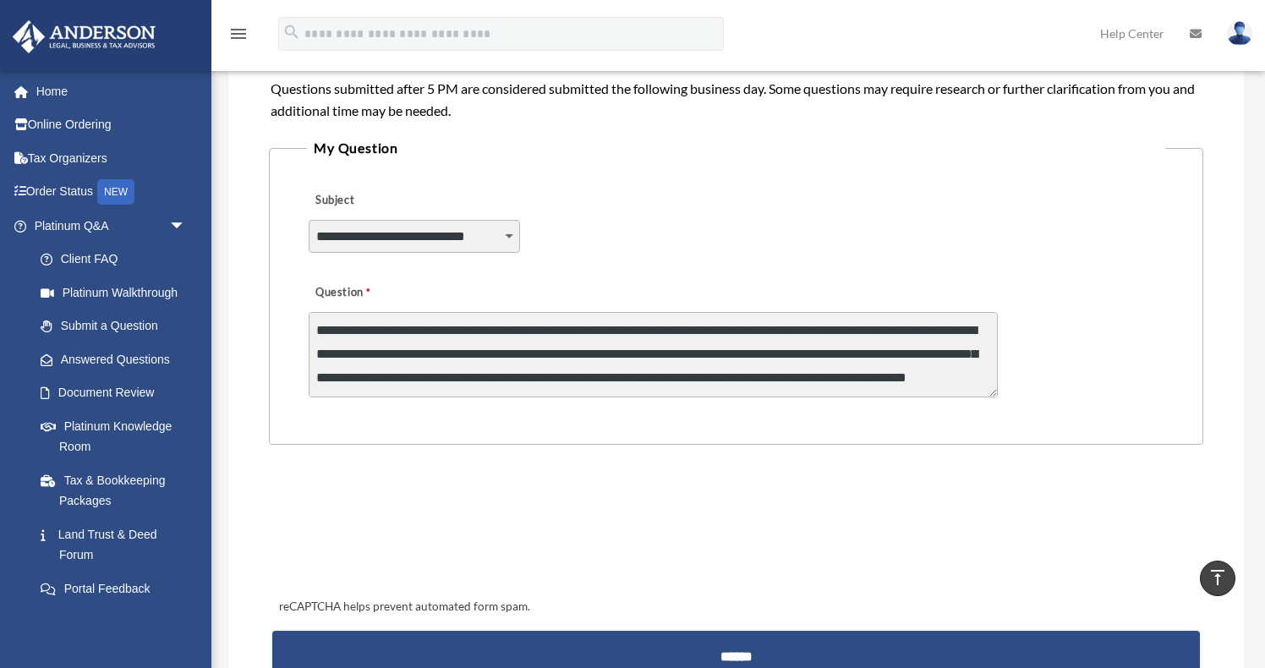
scroll to position [585, 0]
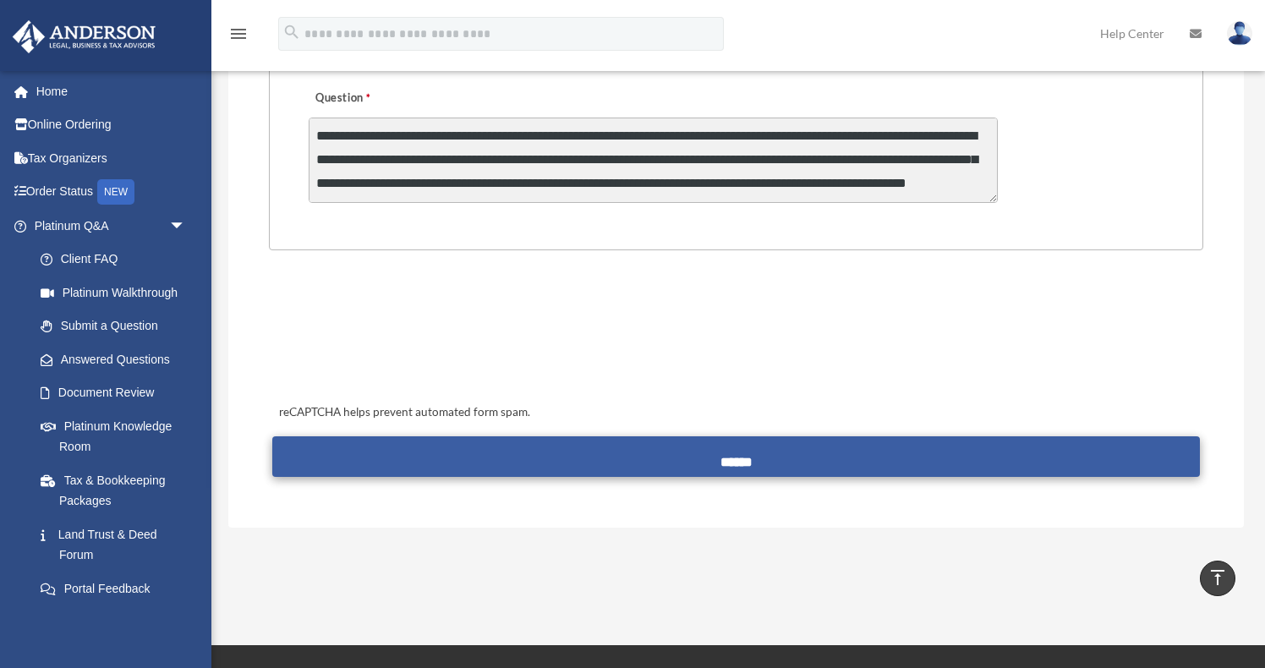
click at [718, 454] on input "******" at bounding box center [736, 456] width 928 height 41
